Goal: Task Accomplishment & Management: Manage account settings

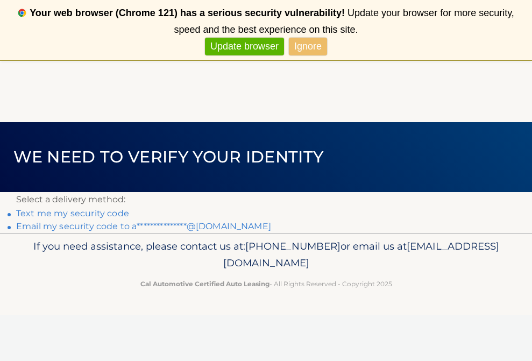
click at [138, 226] on link "**********" at bounding box center [143, 226] width 255 height 10
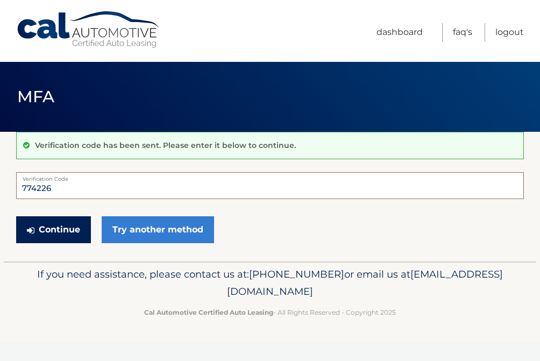
type input "774226"
click at [54, 229] on button "Continue" at bounding box center [53, 229] width 75 height 27
